Goal: Task Accomplishment & Management: Manage account settings

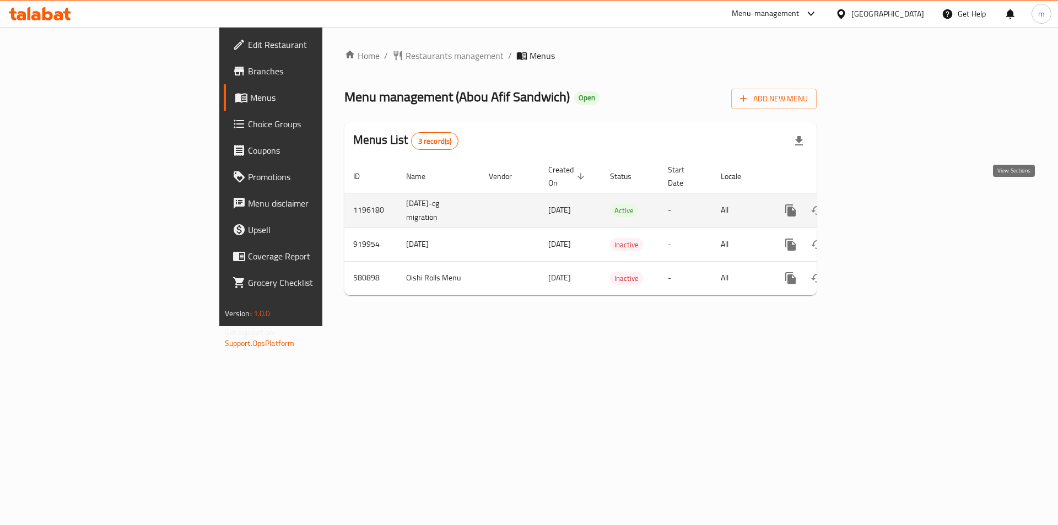
click at [877, 204] on icon "enhanced table" at bounding box center [869, 210] width 13 height 13
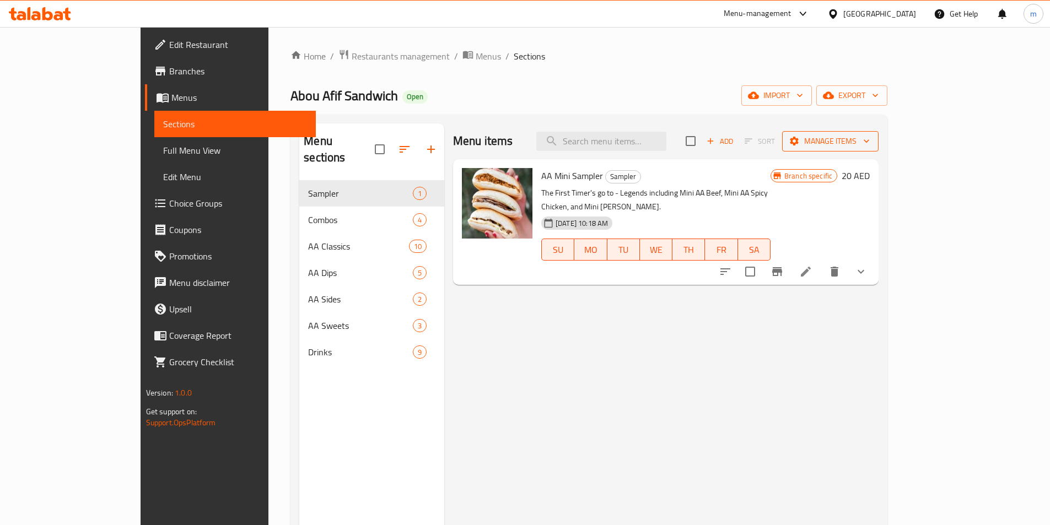
click at [872, 138] on icon "button" at bounding box center [866, 141] width 11 height 11
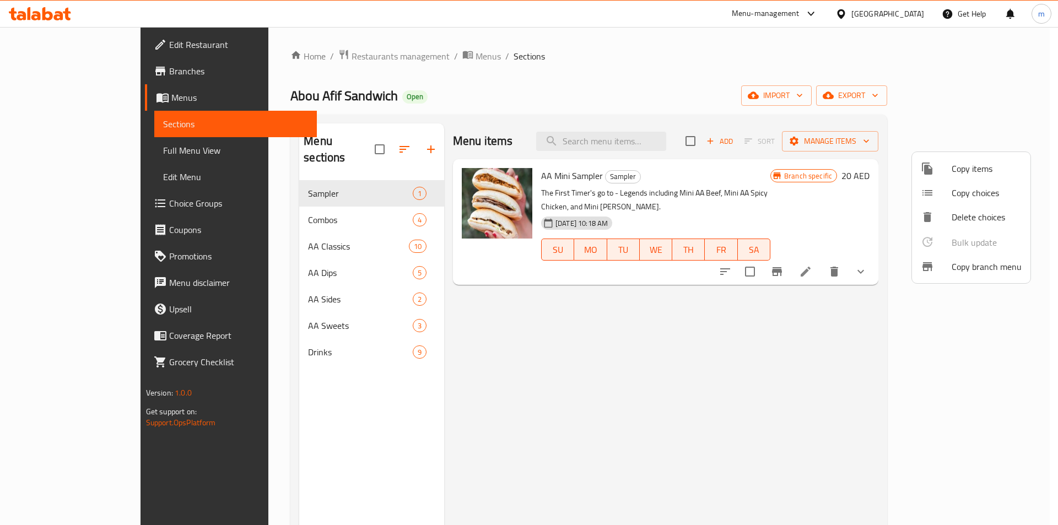
click at [975, 267] on span "Copy branch menu" at bounding box center [987, 266] width 70 height 13
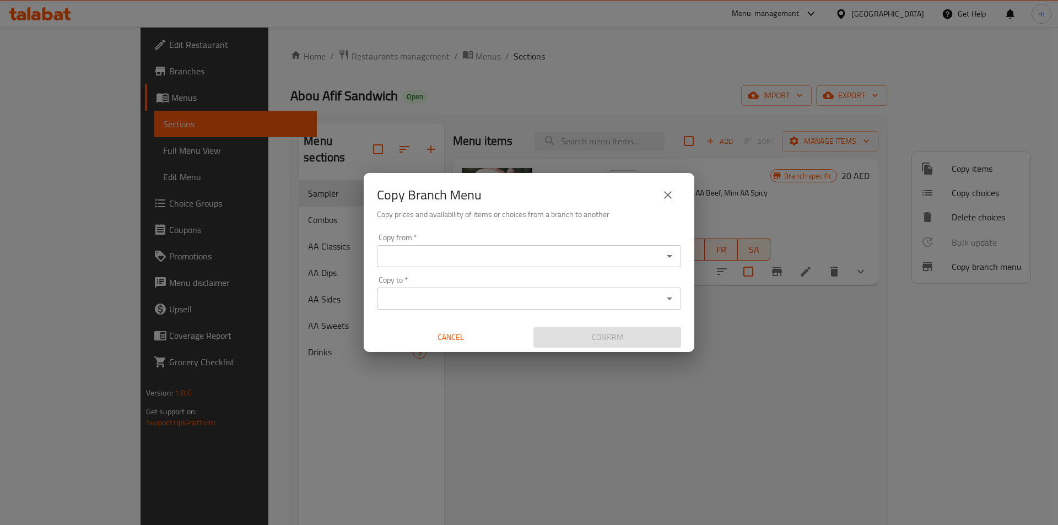
click at [515, 252] on input "Copy from   *" at bounding box center [519, 256] width 279 height 15
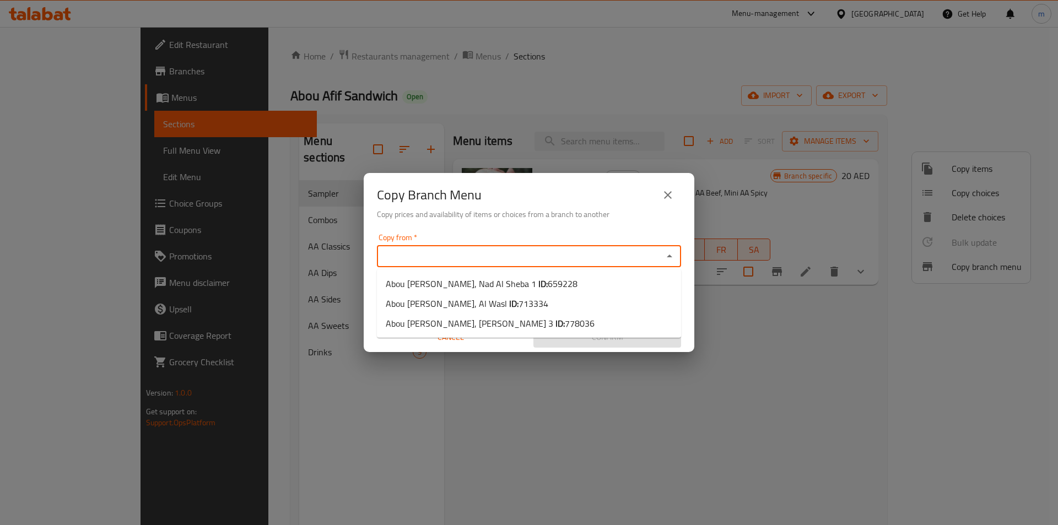
paste input "659228"
type input "659228"
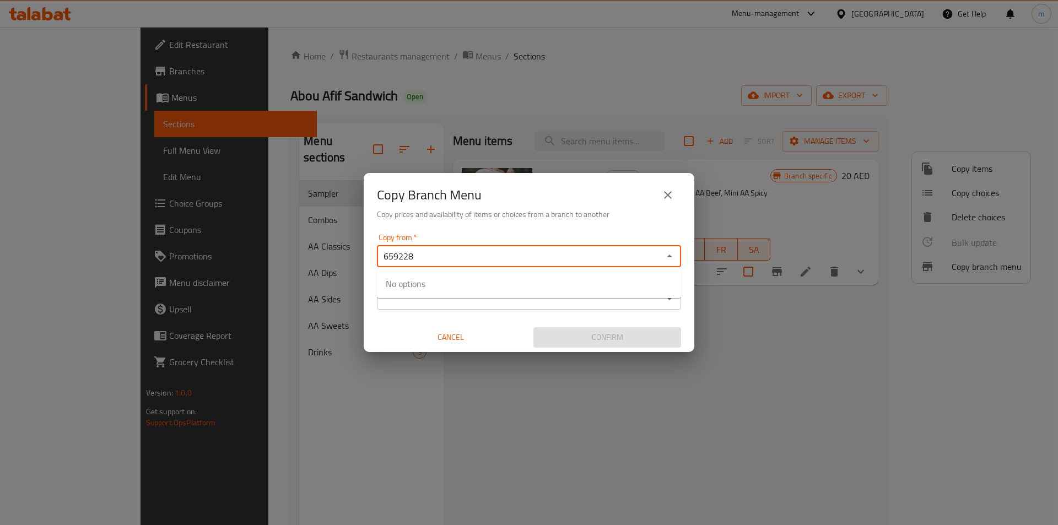
click at [515, 252] on input "659228" at bounding box center [519, 256] width 279 height 15
click at [669, 255] on icon "Close" at bounding box center [669, 256] width 13 height 13
click at [671, 258] on icon "Open" at bounding box center [669, 256] width 13 height 13
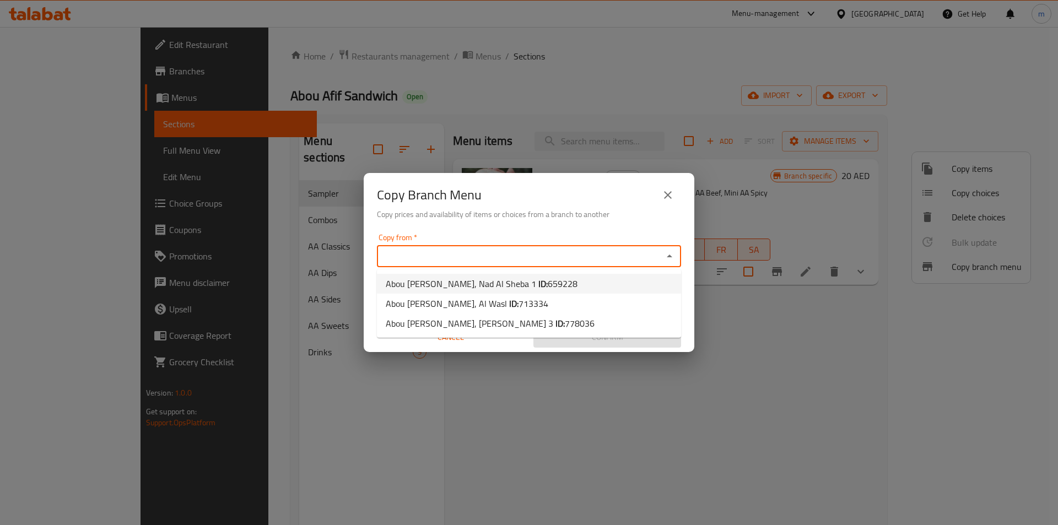
click at [562, 278] on li "Abou Afif Sandwich, Nad Al Sheba 1 ID: 659228" at bounding box center [529, 284] width 304 height 20
type input "Abou Afif Sandwich, Nad Al Sheba 1"
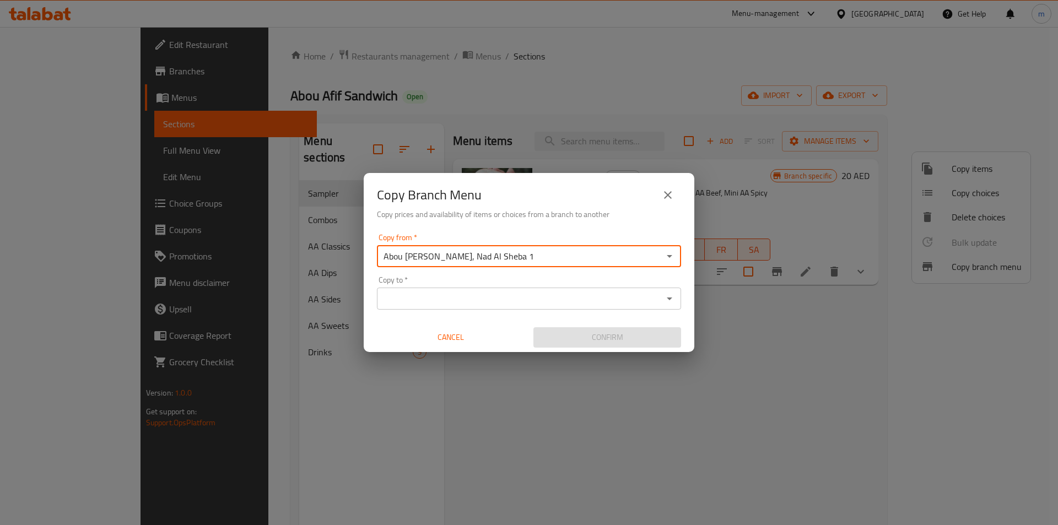
click at [666, 299] on icon "Open" at bounding box center [669, 298] width 13 height 13
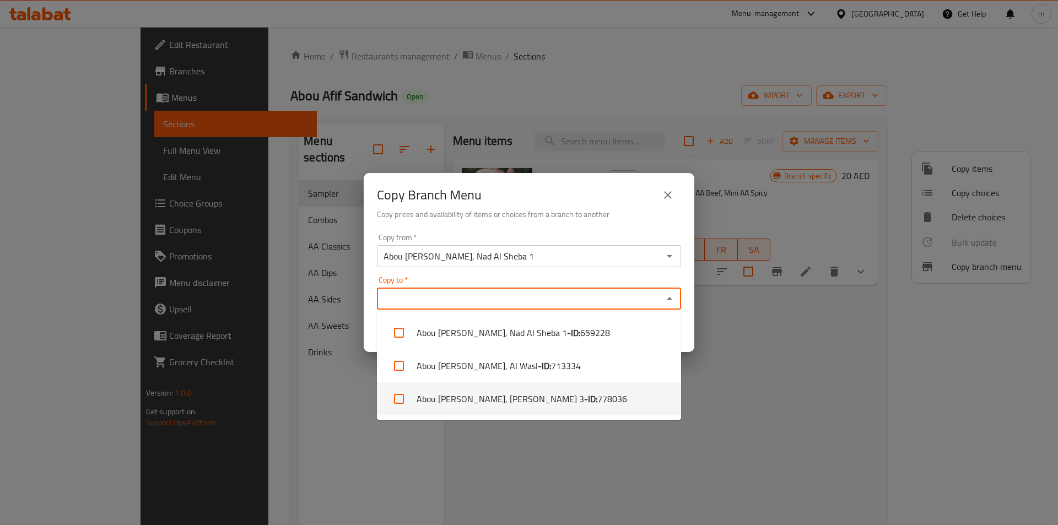
click at [580, 394] on li "Abou Afif Sandwich, Al Barsha 3 - ID: 778036" at bounding box center [529, 398] width 304 height 33
checkbox input "true"
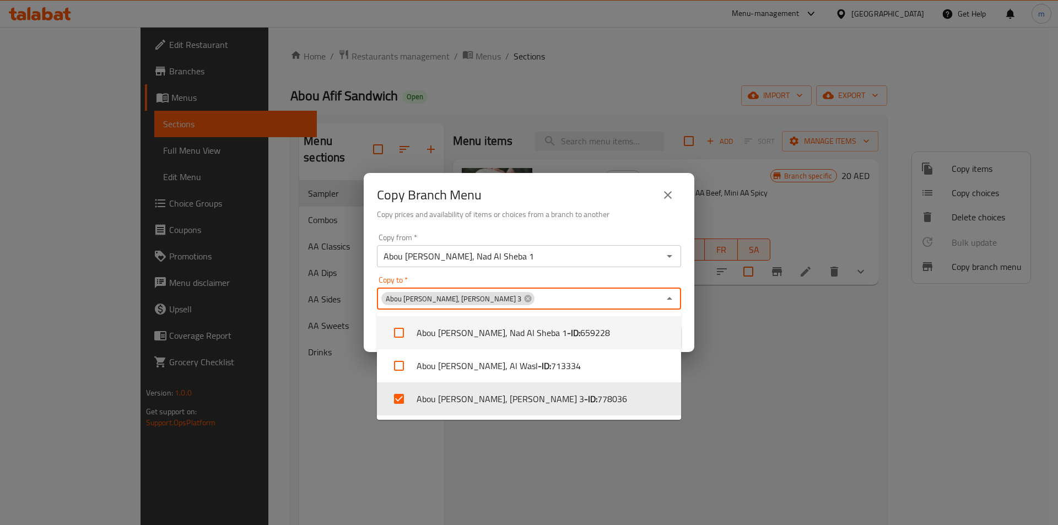
click at [624, 274] on div "Copy from   * Abou Afif Sandwich, Nad Al Sheba 1 Copy from * Copy to   * Abou A…" at bounding box center [529, 290] width 331 height 123
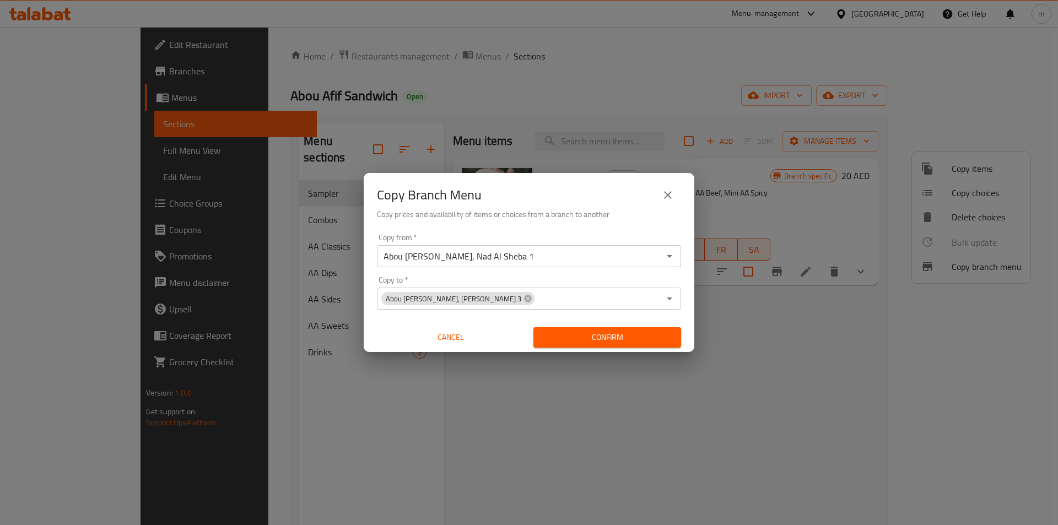
click at [626, 339] on span "Confirm" at bounding box center [607, 338] width 130 height 14
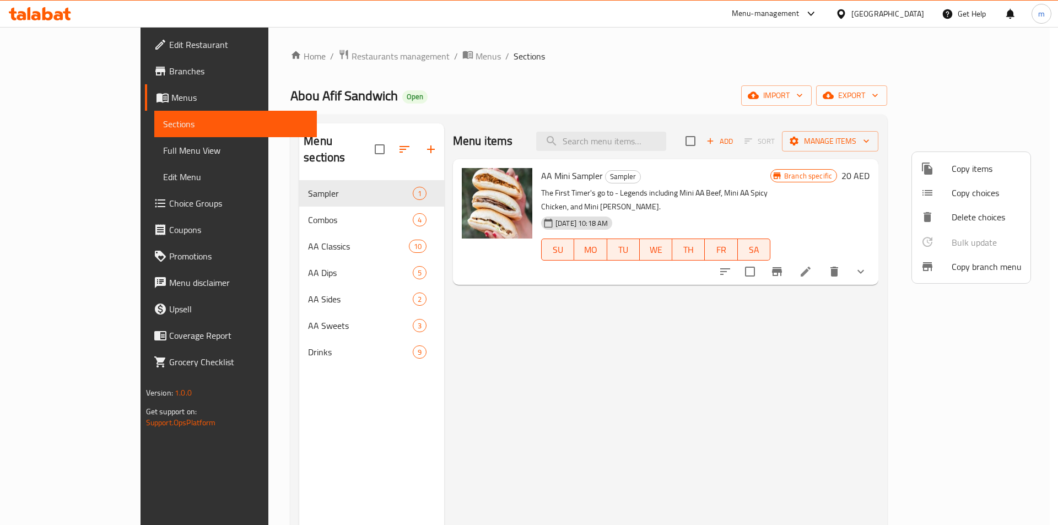
click at [66, 45] on div at bounding box center [529, 262] width 1058 height 525
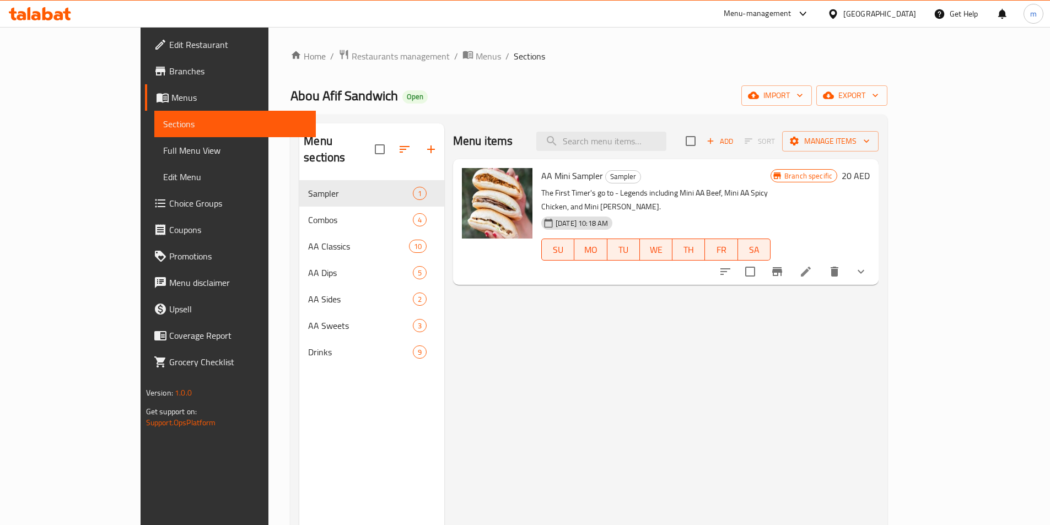
click at [169, 45] on span "Edit Restaurant" at bounding box center [238, 44] width 138 height 13
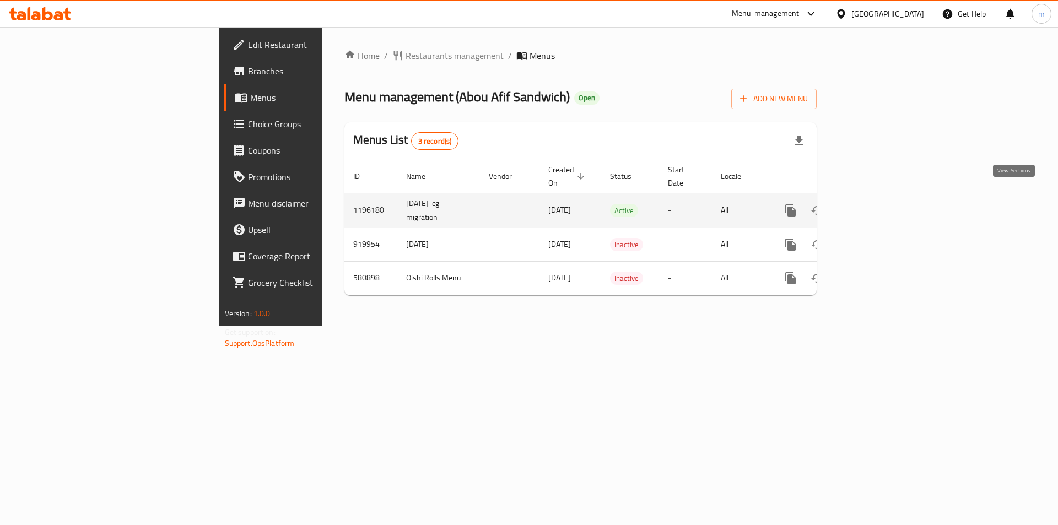
click at [875, 206] on icon "enhanced table" at bounding box center [870, 211] width 10 height 10
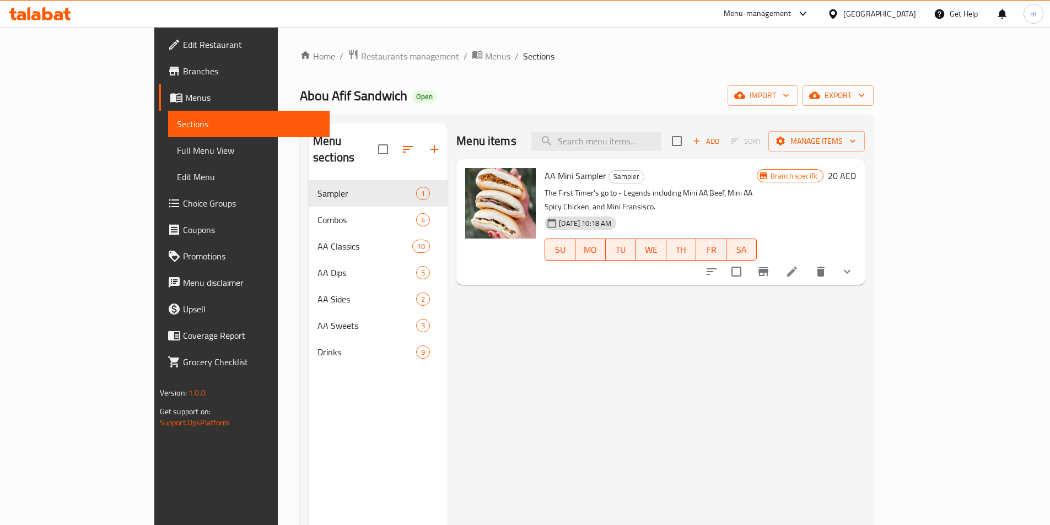
click at [168, 159] on link "Full Menu View" at bounding box center [248, 150] width 161 height 26
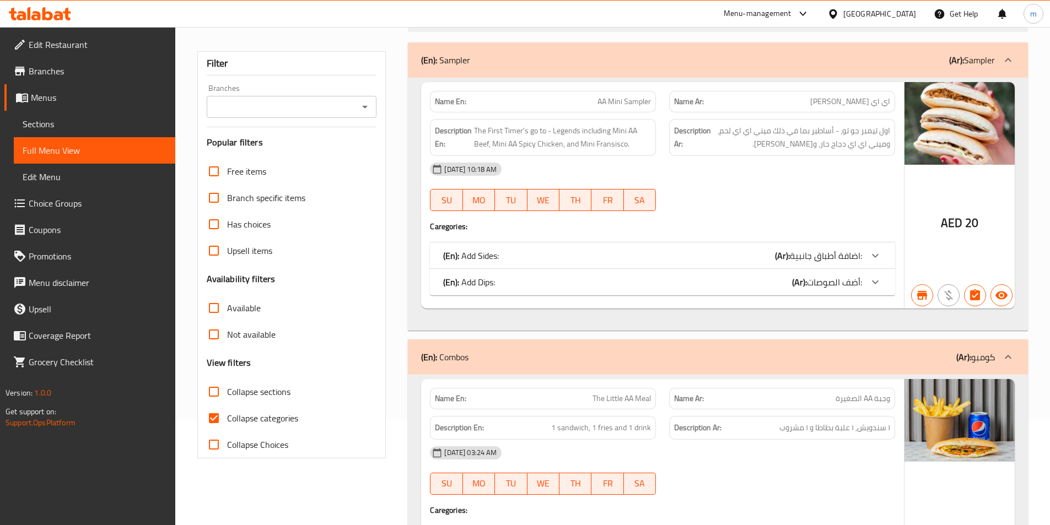
scroll to position [165, 0]
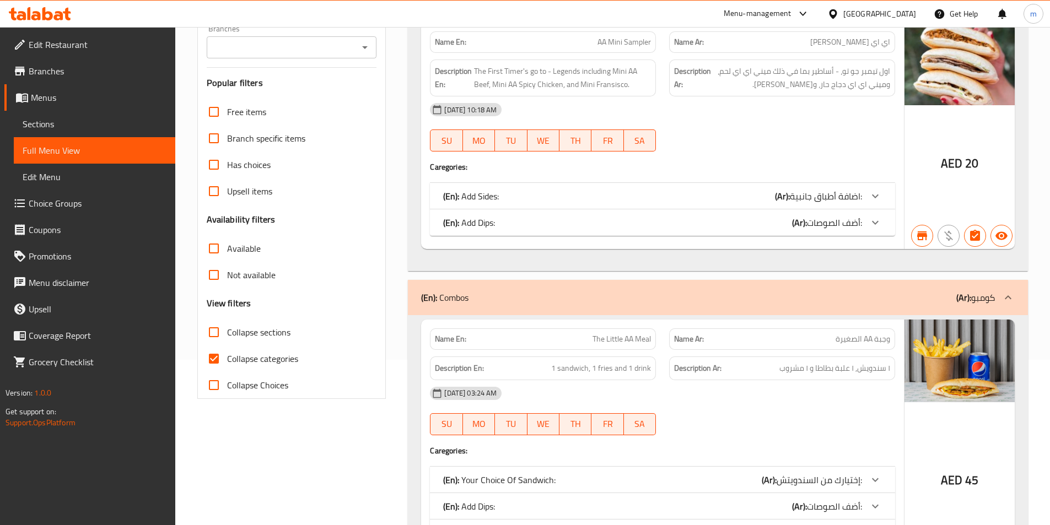
click at [270, 363] on span "Collapse categories" at bounding box center [262, 358] width 71 height 13
click at [227, 363] on input "Collapse categories" at bounding box center [214, 358] width 26 height 26
checkbox input "false"
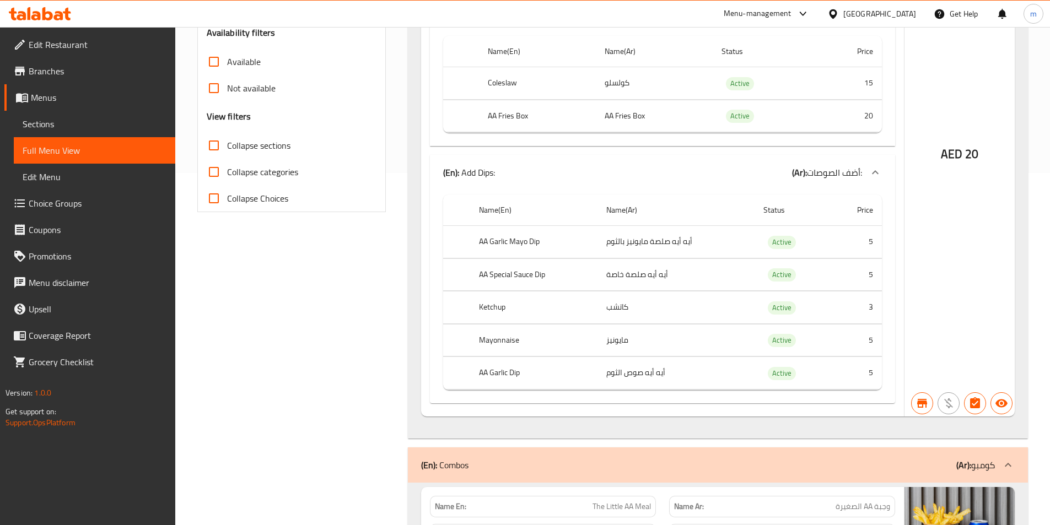
scroll to position [0, 0]
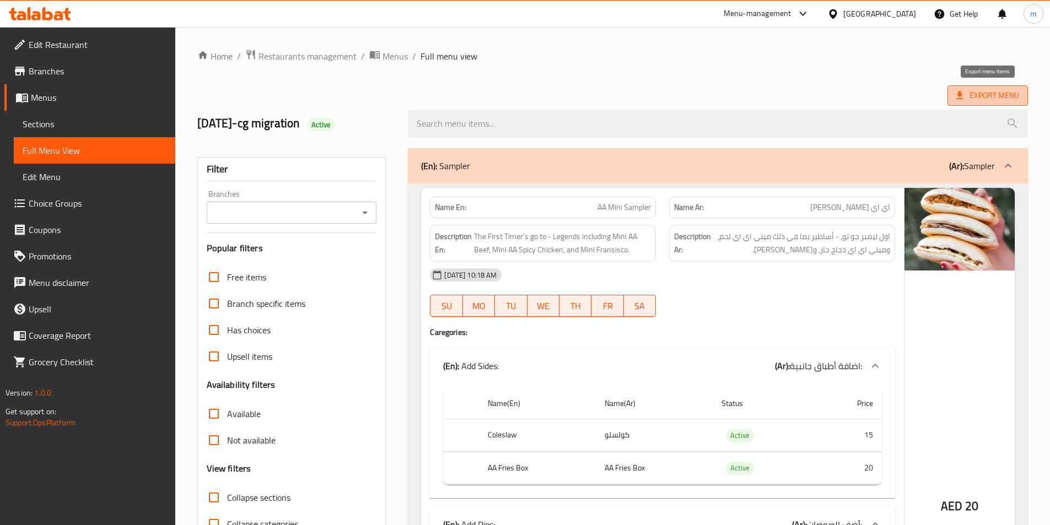
click at [994, 100] on span "Export Menu" at bounding box center [987, 96] width 63 height 14
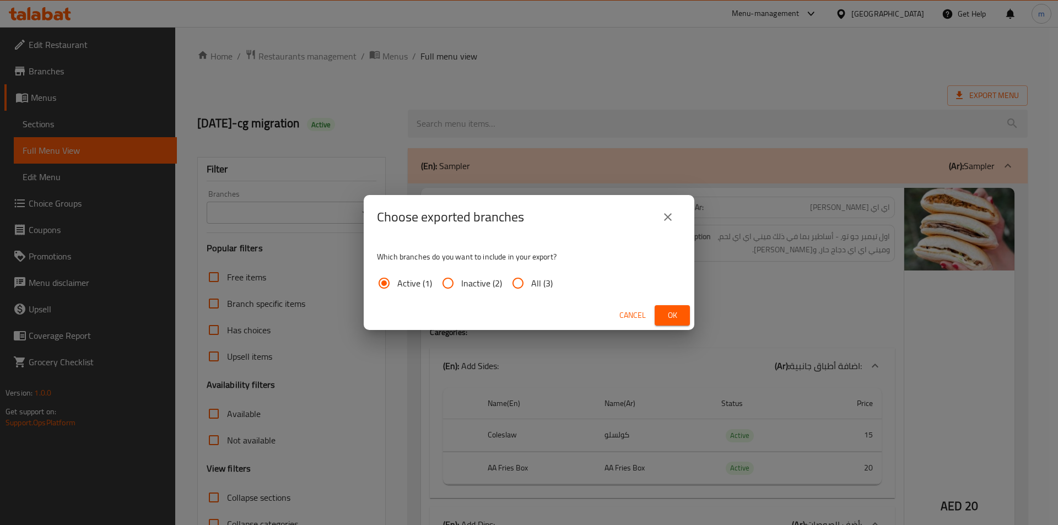
click at [541, 292] on label "All (3)" at bounding box center [529, 283] width 48 height 26
click at [531, 292] on input "All (3)" at bounding box center [518, 283] width 26 height 26
radio input "true"
click at [659, 312] on button "Ok" at bounding box center [672, 315] width 35 height 20
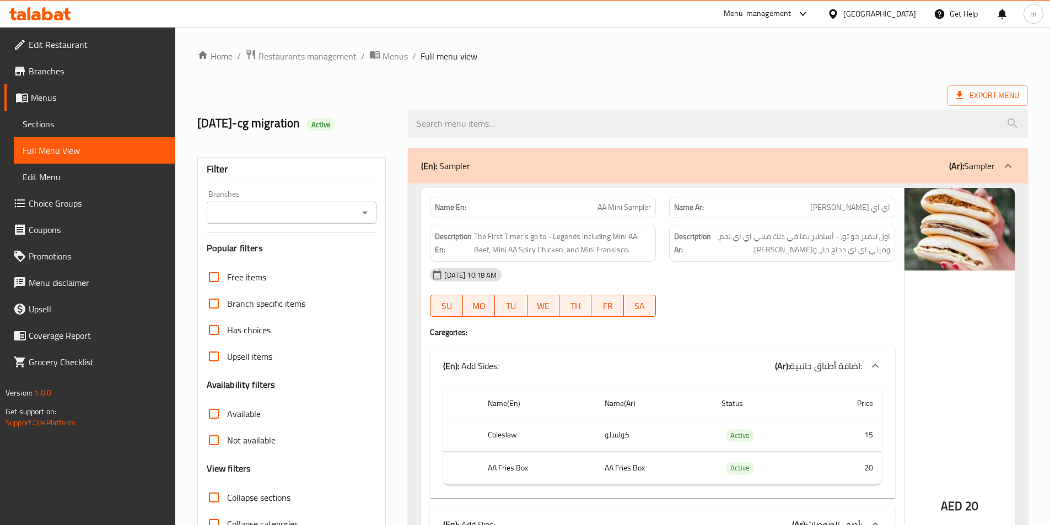
click at [64, 48] on span "Edit Restaurant" at bounding box center [98, 44] width 138 height 13
